Goal: Information Seeking & Learning: Learn about a topic

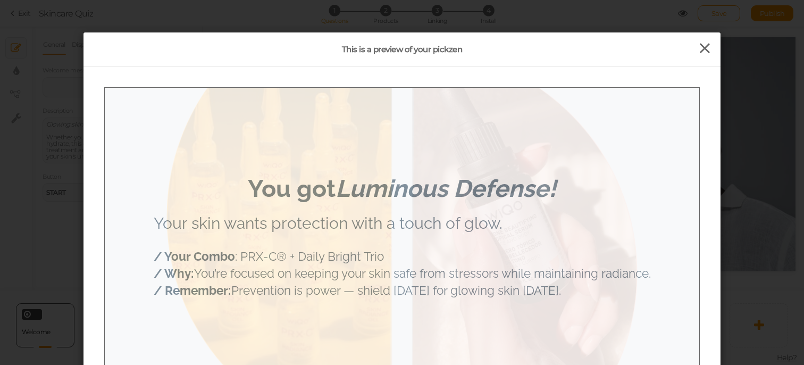
click at [704, 46] on icon at bounding box center [704, 48] width 15 height 16
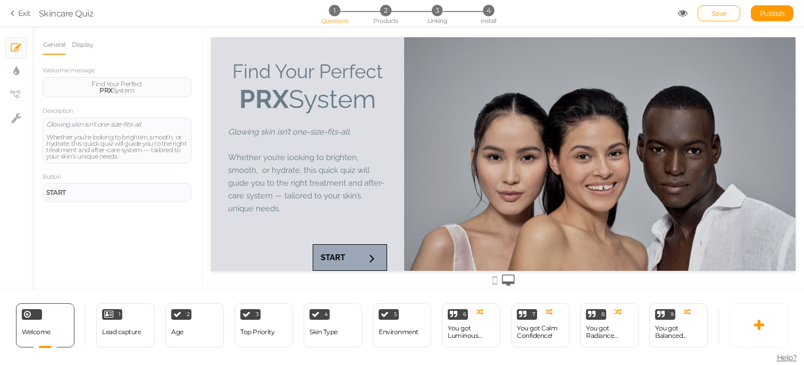
click at [678, 12] on icon at bounding box center [683, 14] width 10 height 10
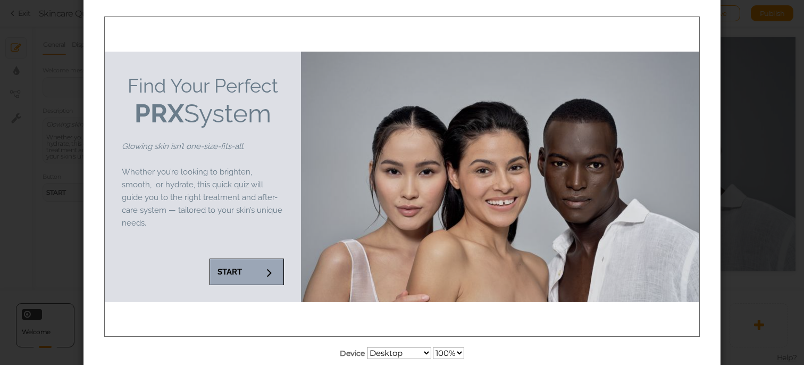
scroll to position [73, 0]
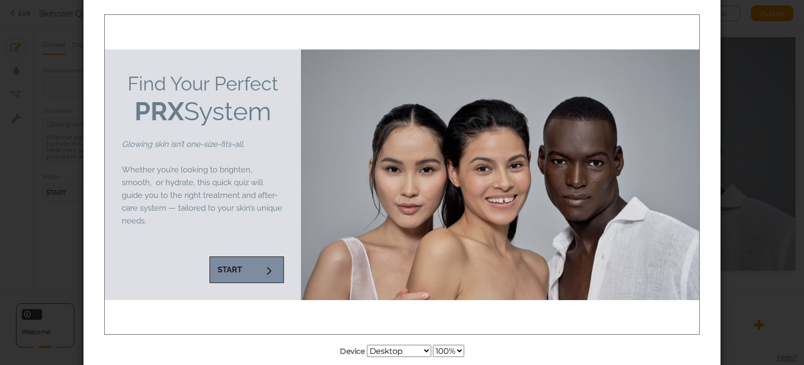
click at [249, 263] on link "START" at bounding box center [246, 269] width 74 height 27
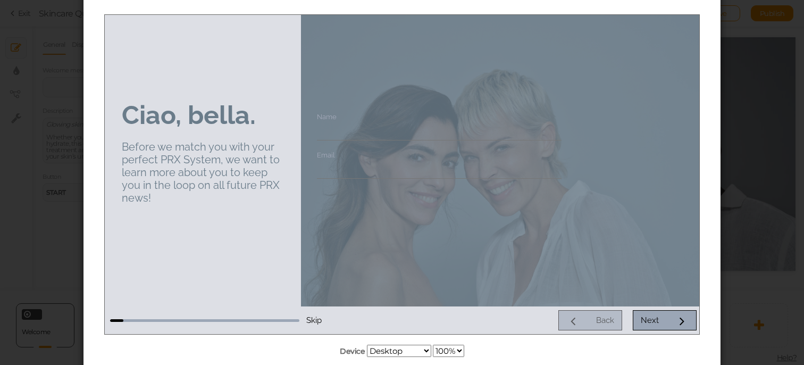
click at [601, 317] on div "Back Next" at bounding box center [511, 319] width 371 height 20
click at [660, 326] on link "Next" at bounding box center [665, 319] width 64 height 20
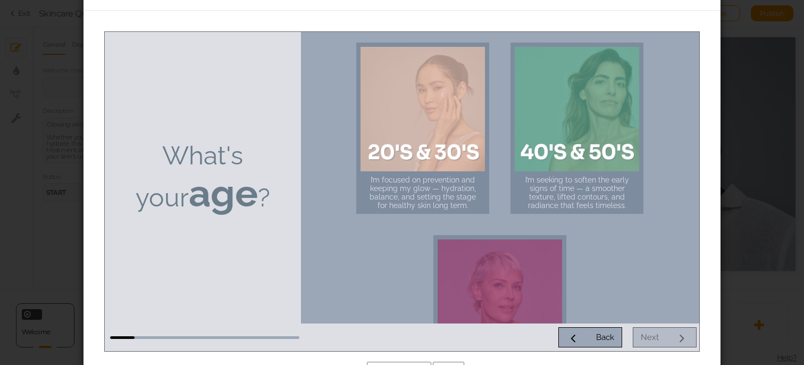
scroll to position [47, 0]
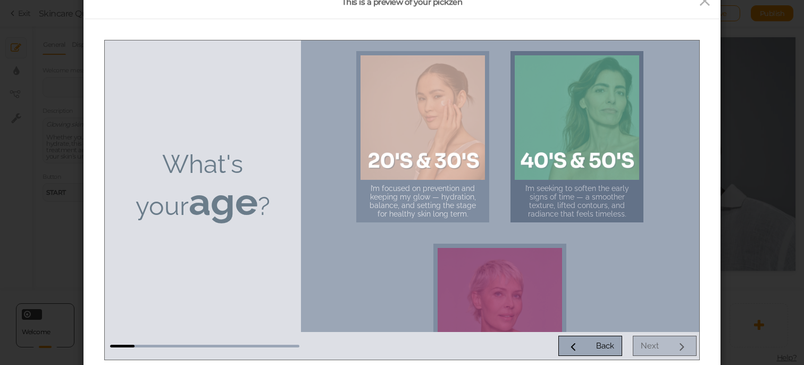
click at [617, 195] on div "I’m seeking to soften the early signs of time — a smoother texture, lifted cont…" at bounding box center [577, 200] width 116 height 34
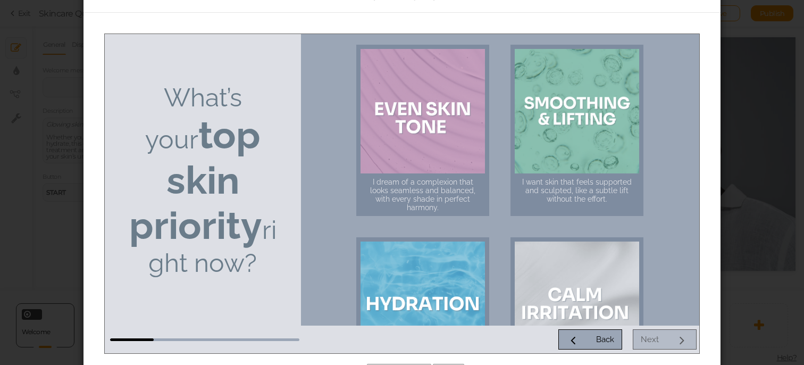
scroll to position [52, 0]
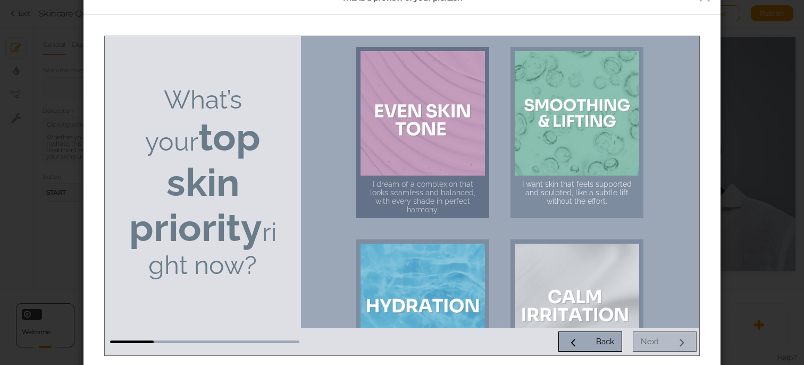
click at [402, 152] on div at bounding box center [422, 113] width 124 height 124
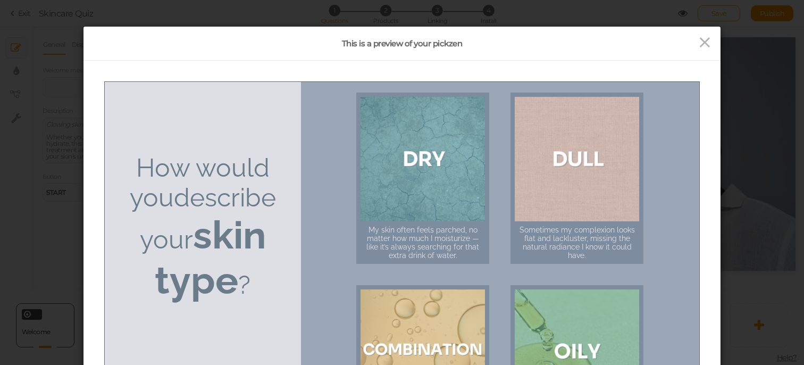
scroll to position [0, 0]
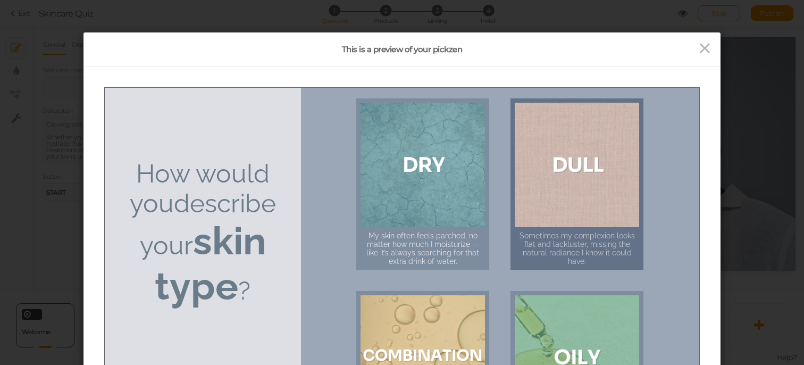
click at [571, 158] on div at bounding box center [577, 164] width 124 height 124
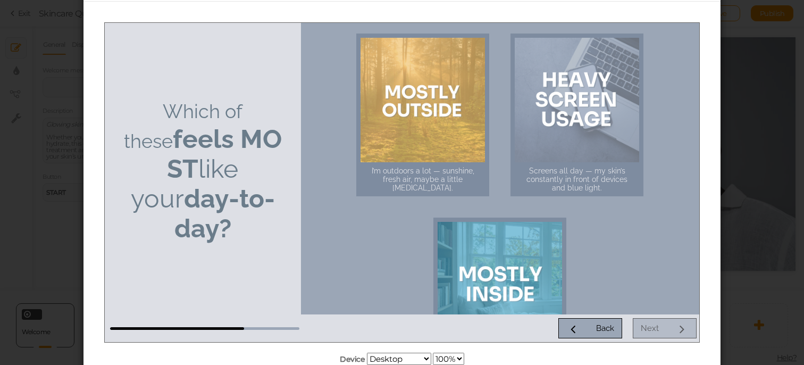
scroll to position [60, 0]
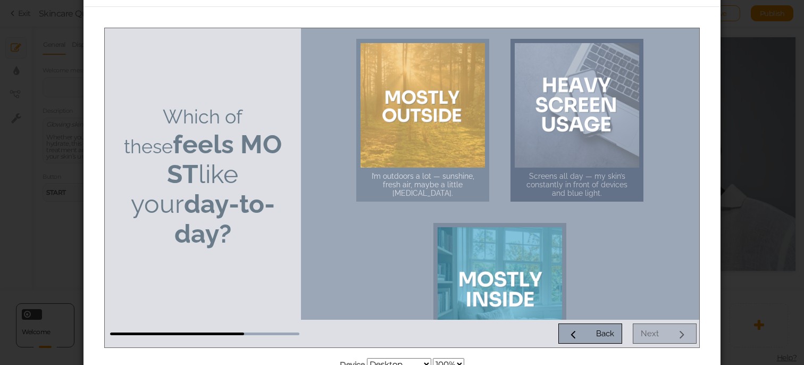
click at [584, 56] on div at bounding box center [577, 105] width 124 height 124
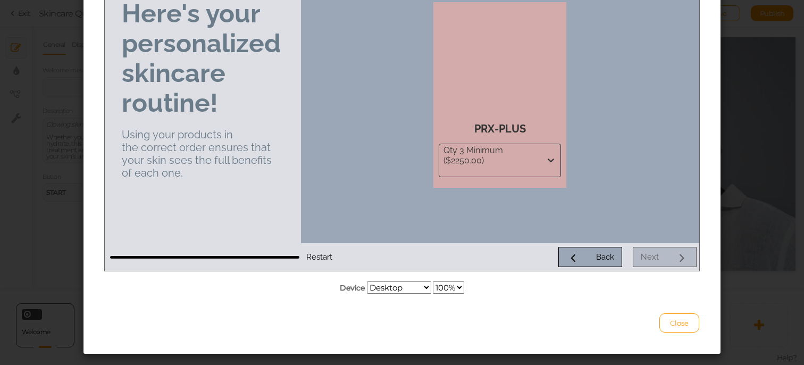
scroll to position [139, 0]
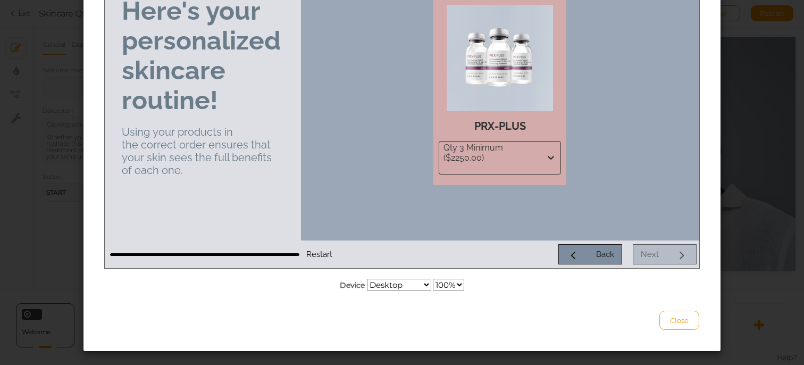
click at [604, 258] on div "Back" at bounding box center [605, 254] width 18 height 10
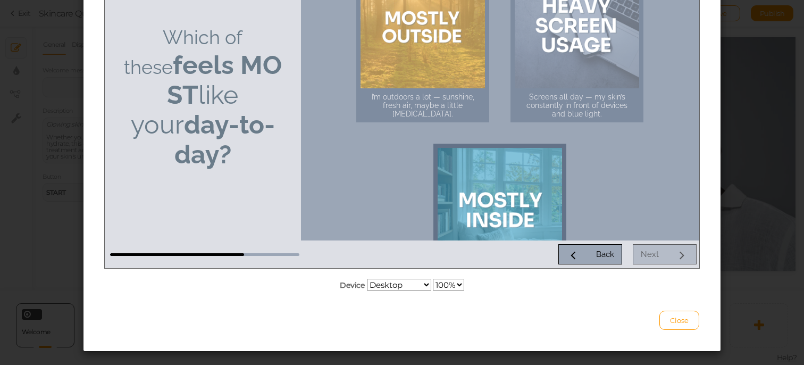
click at [509, 171] on div at bounding box center [500, 210] width 124 height 124
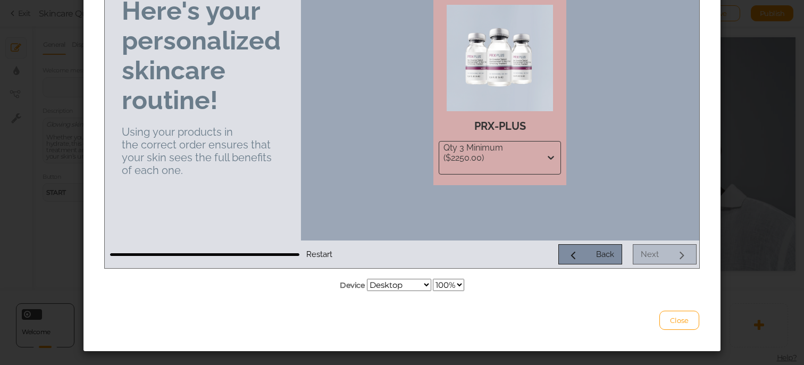
click at [583, 254] on link "Back" at bounding box center [590, 254] width 64 height 20
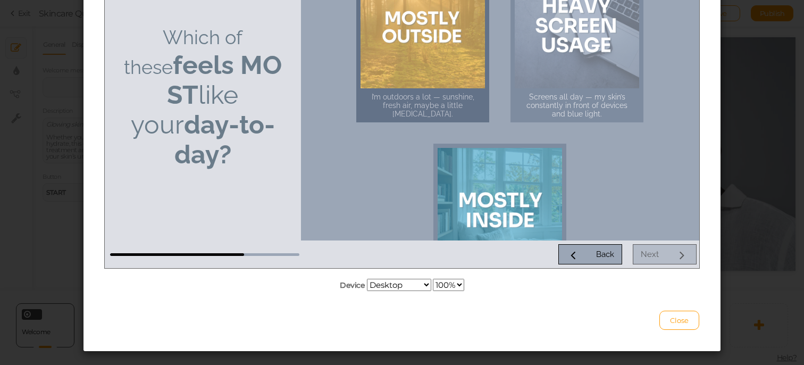
click at [460, 68] on div at bounding box center [422, 26] width 124 height 124
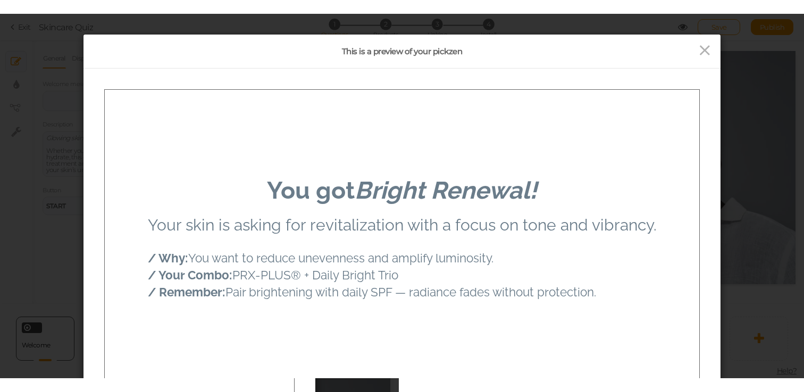
scroll to position [45, 0]
